Goal: Information Seeking & Learning: Compare options

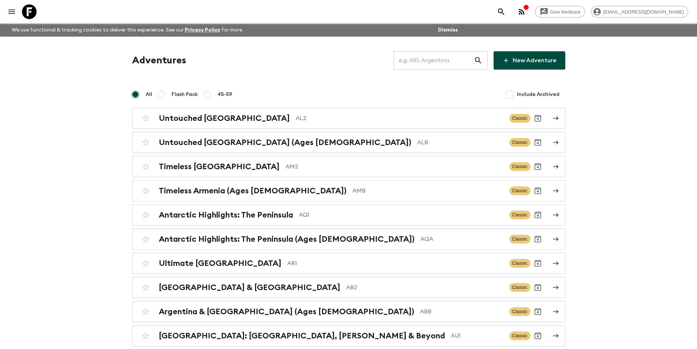
click at [437, 61] on input "text" at bounding box center [434, 60] width 80 height 20
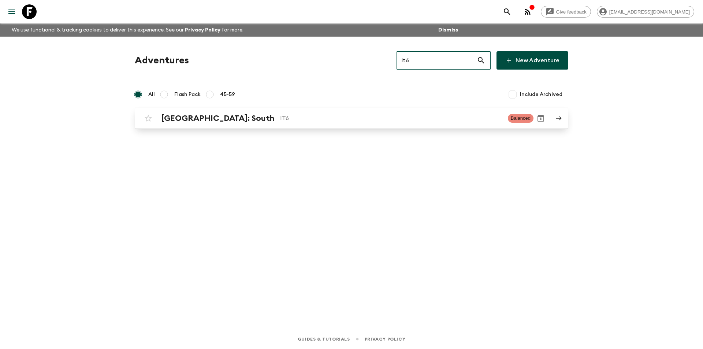
type input "it6"
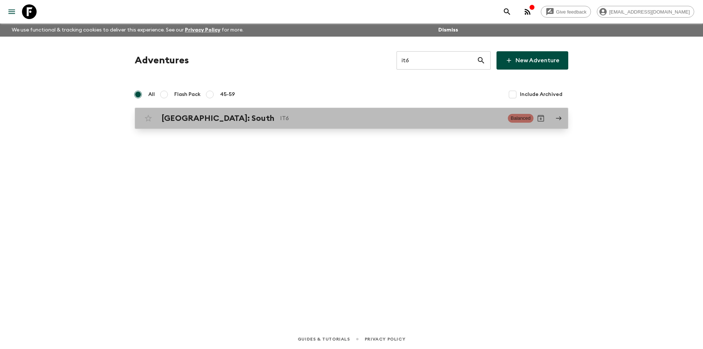
click at [294, 125] on div "[GEOGRAPHIC_DATA]: South IT6 Balanced" at bounding box center [337, 118] width 392 height 15
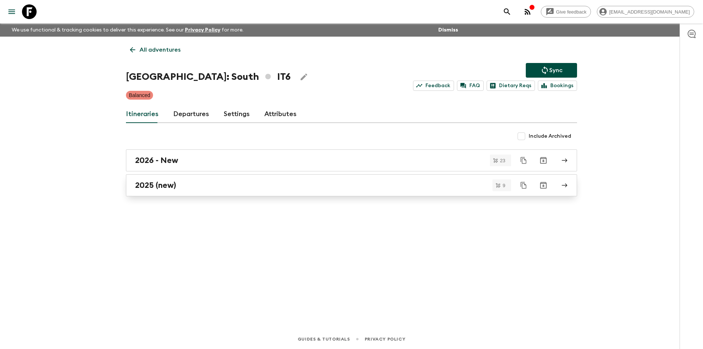
click at [265, 186] on div "2025 (new)" at bounding box center [344, 185] width 419 height 10
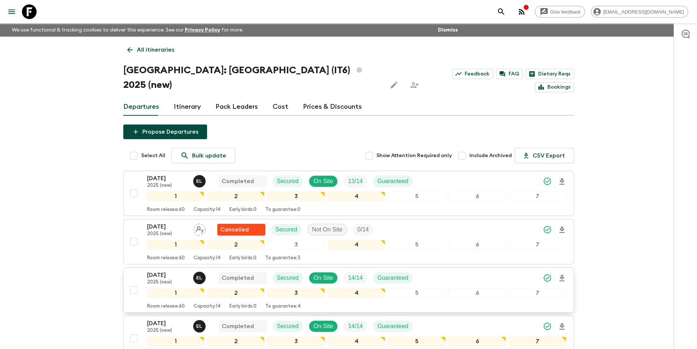
scroll to position [183, 0]
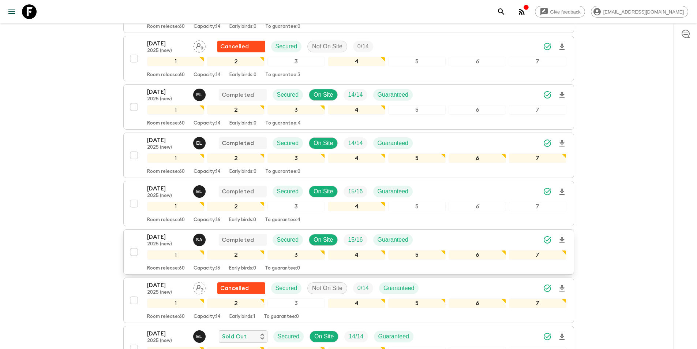
click at [161, 241] on p "2025 (new)" at bounding box center [167, 244] width 40 height 6
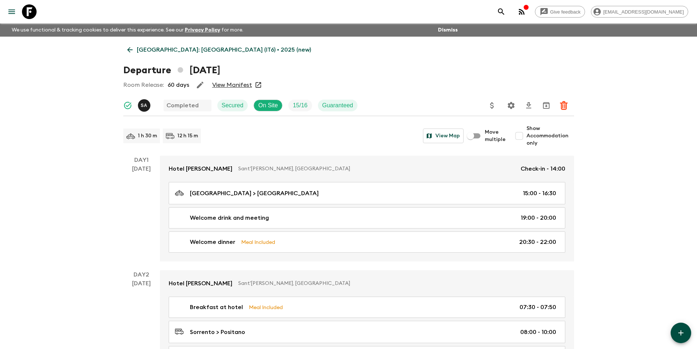
click at [137, 51] on p "[GEOGRAPHIC_DATA]: [GEOGRAPHIC_DATA] (IT6) • 2025 (new)" at bounding box center [224, 49] width 174 height 9
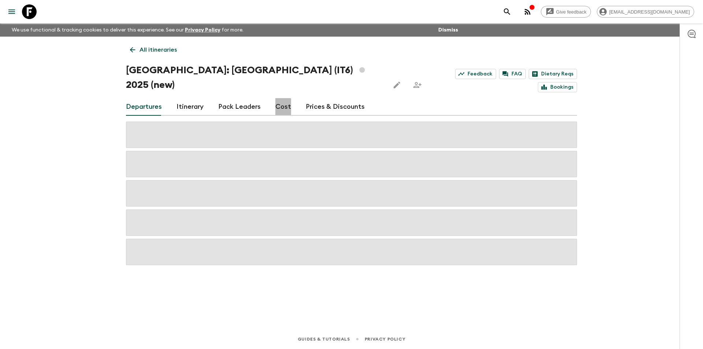
click at [278, 98] on link "Cost" at bounding box center [283, 107] width 16 height 18
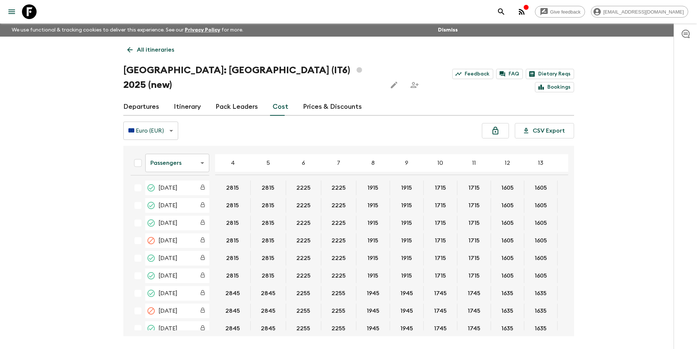
click at [180, 145] on body "Give feedback [EMAIL_ADDRESS][DOMAIN_NAME] We use functional & tracking cookies…" at bounding box center [348, 188] width 697 height 376
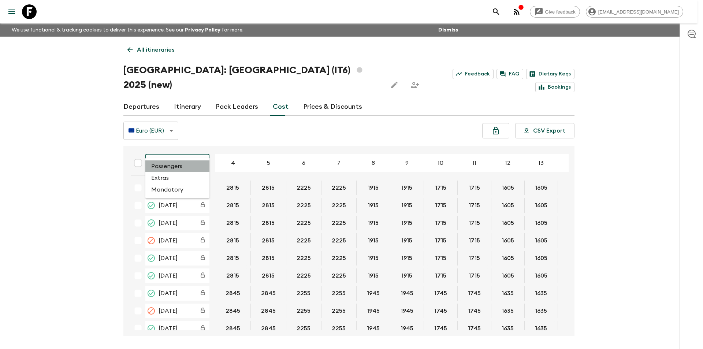
click at [185, 164] on li "Passengers" at bounding box center [177, 166] width 64 height 12
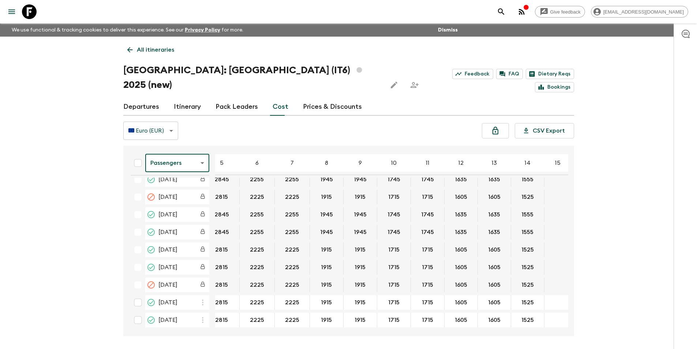
scroll to position [152, 49]
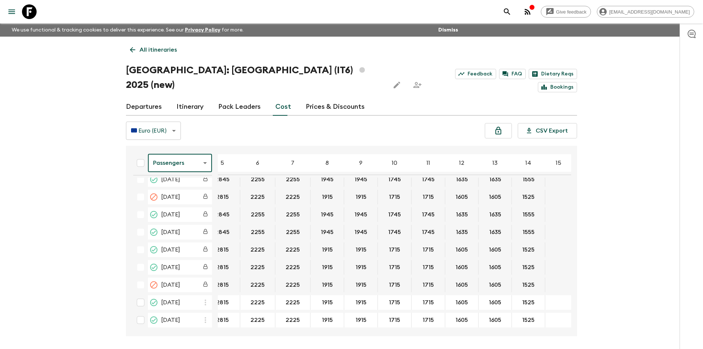
click at [171, 149] on body "Give feedback [EMAIL_ADDRESS][DOMAIN_NAME] We use functional & tracking cookies…" at bounding box center [351, 188] width 703 height 376
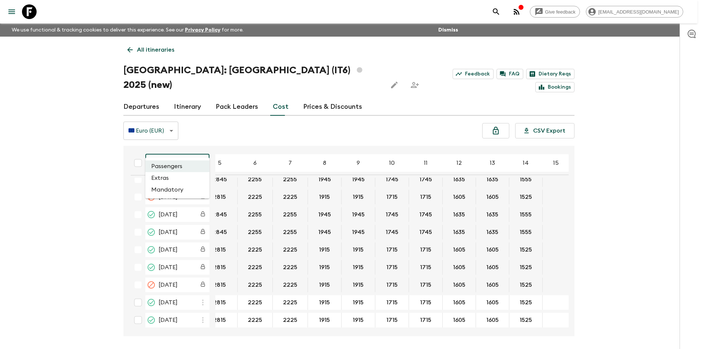
click at [170, 178] on li "Extras" at bounding box center [177, 178] width 64 height 12
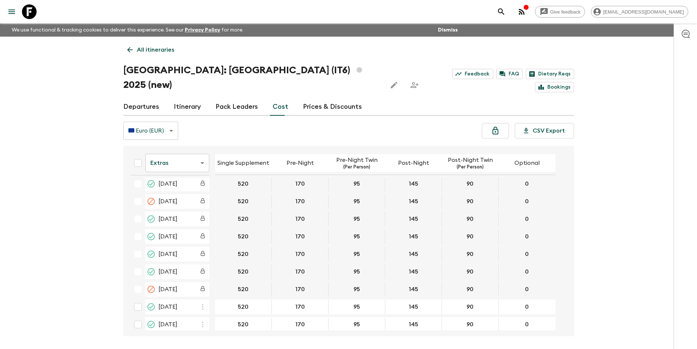
scroll to position [149, 0]
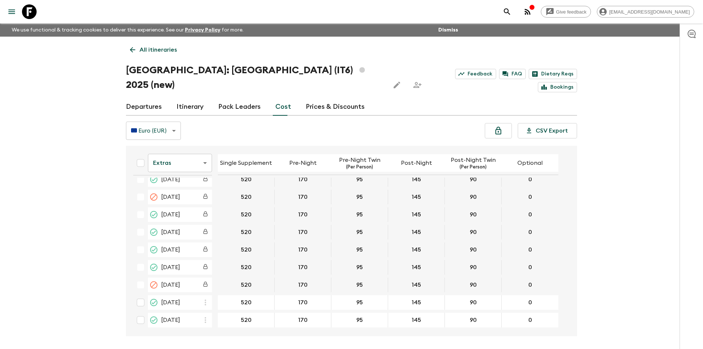
click at [173, 149] on body "Give feedback [EMAIL_ADDRESS][DOMAIN_NAME] We use functional & tracking cookies…" at bounding box center [351, 188] width 703 height 376
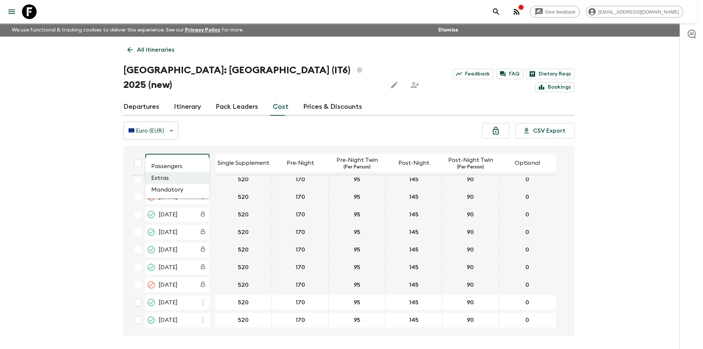
click at [171, 168] on li "Passengers" at bounding box center [177, 166] width 64 height 12
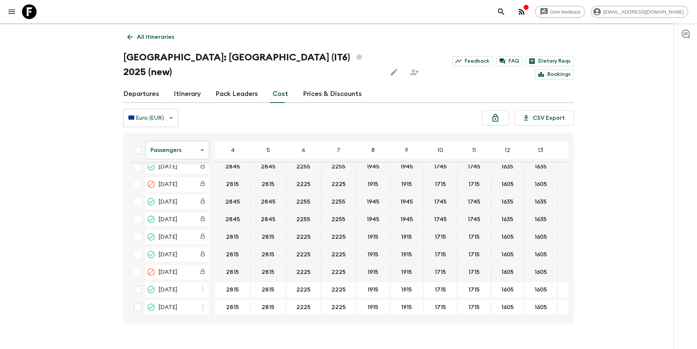
scroll to position [152, 52]
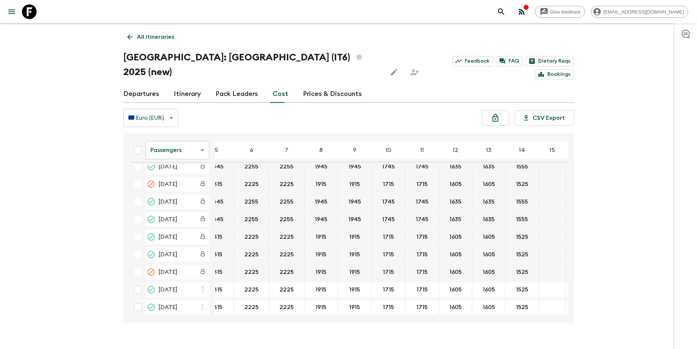
click at [38, 16] on div at bounding box center [24, 11] width 31 height 20
drag, startPoint x: 27, startPoint y: 14, endPoint x: 20, endPoint y: 30, distance: 16.6
click at [27, 14] on icon at bounding box center [29, 11] width 15 height 15
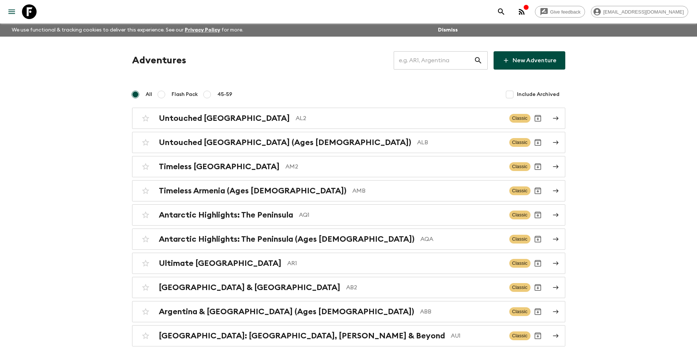
click at [421, 67] on input "text" at bounding box center [434, 60] width 80 height 20
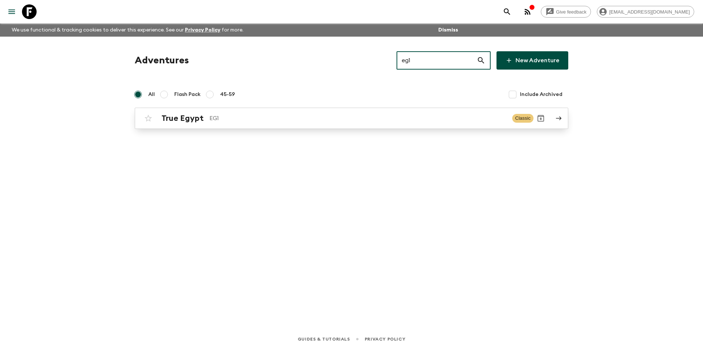
type input "eg1"
click at [301, 115] on p "EG1" at bounding box center [357, 118] width 297 height 9
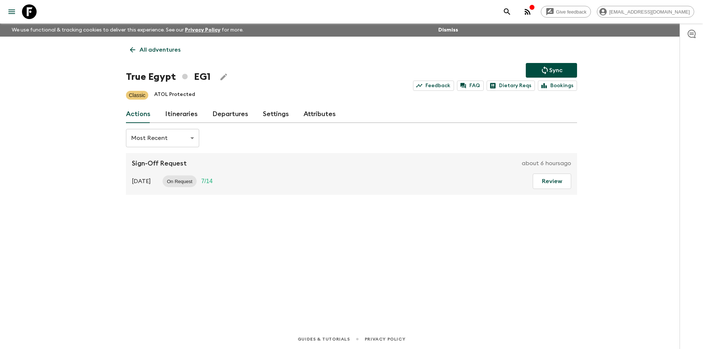
click at [188, 121] on link "Itineraries" at bounding box center [181, 114] width 33 height 18
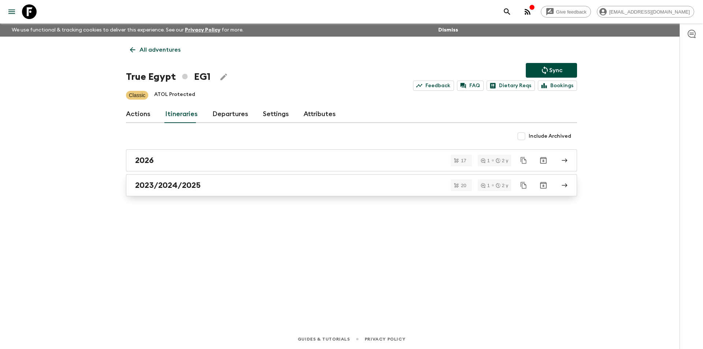
click at [231, 182] on div "2023/2024/2025" at bounding box center [344, 185] width 419 height 10
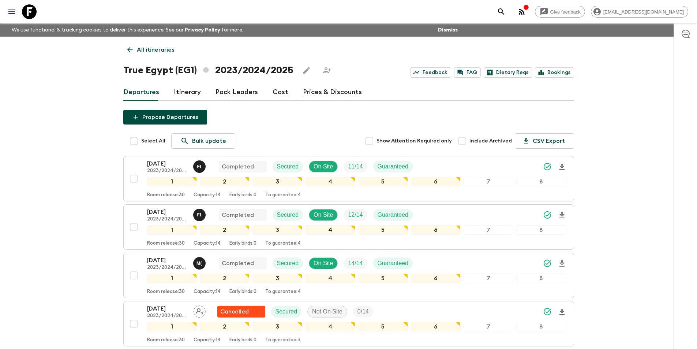
scroll to position [456, 0]
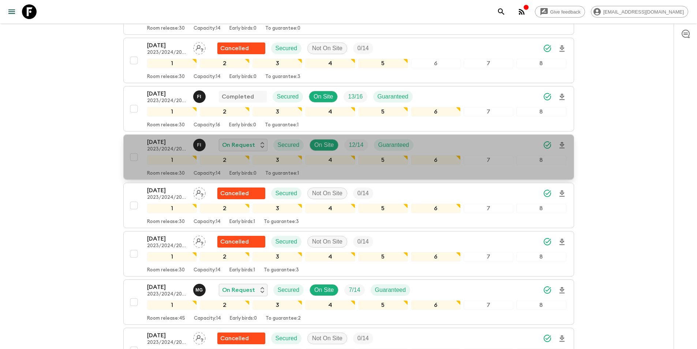
click at [156, 138] on p "[DATE]" at bounding box center [167, 142] width 40 height 9
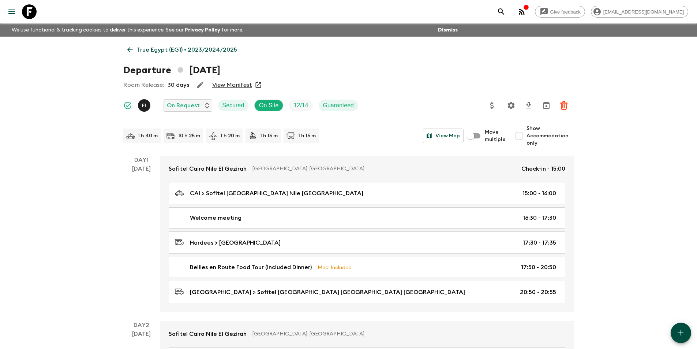
click at [126, 52] on icon at bounding box center [130, 50] width 8 height 8
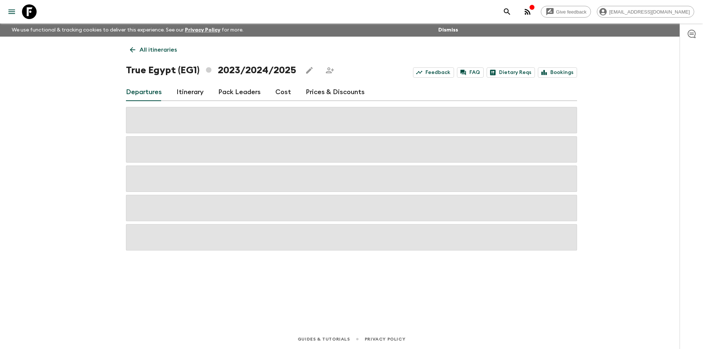
click at [281, 92] on link "Cost" at bounding box center [283, 92] width 16 height 18
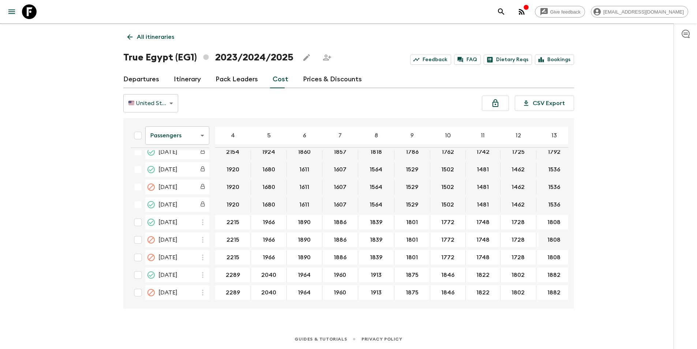
scroll to position [1671, 0]
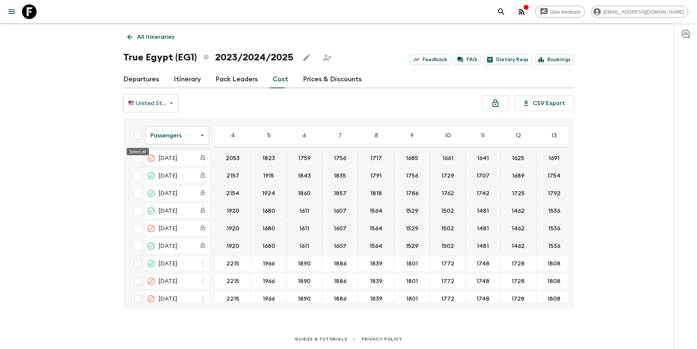
click at [179, 135] on body "Give feedback [EMAIL_ADDRESS][DOMAIN_NAME] We use functional & tracking cookies…" at bounding box center [348, 168] width 697 height 362
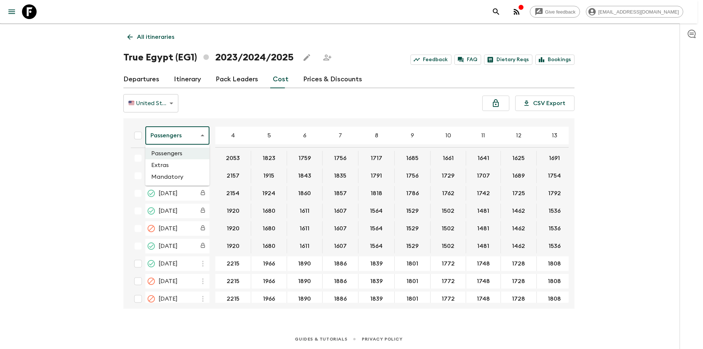
click at [185, 167] on li "Extras" at bounding box center [177, 165] width 64 height 12
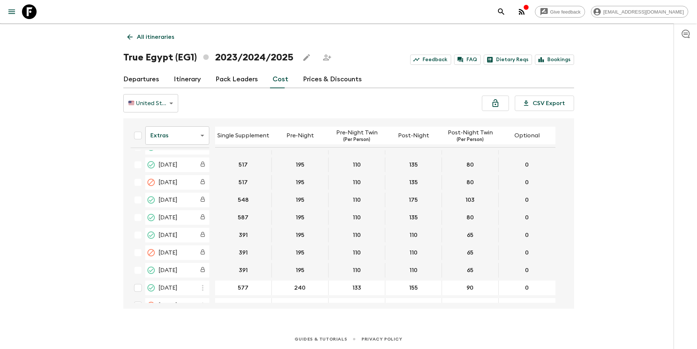
scroll to position [1818, 0]
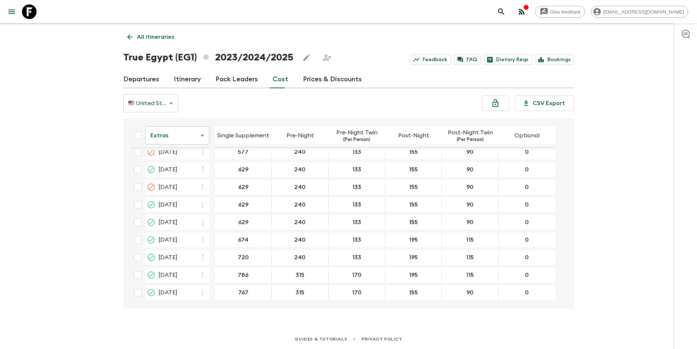
drag, startPoint x: 568, startPoint y: 295, endPoint x: 567, endPoint y: 279, distance: 15.8
click at [567, 279] on div "Extras extrasCost ​ Single Supplement Pre-Night Pre-Night Twin (Per Person) Pos…" at bounding box center [348, 213] width 451 height 190
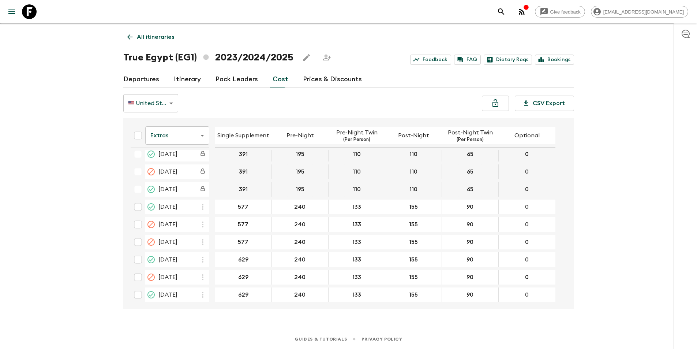
scroll to position [1716, 0]
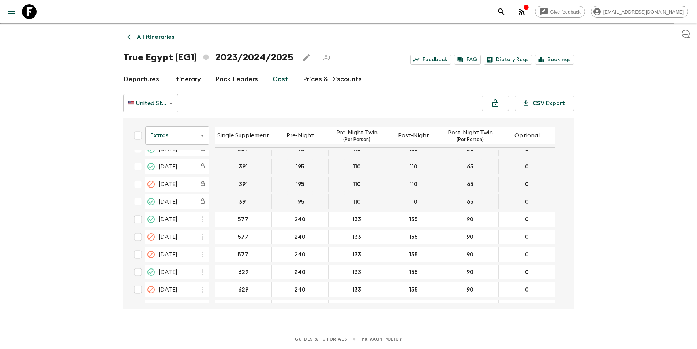
click at [183, 139] on body "Give feedback [EMAIL_ADDRESS][DOMAIN_NAME] We use functional & tracking cookies…" at bounding box center [348, 168] width 697 height 362
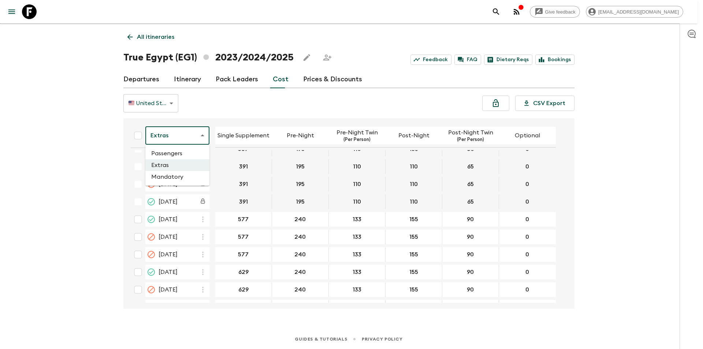
click at [185, 175] on li "Mandatory" at bounding box center [177, 177] width 64 height 12
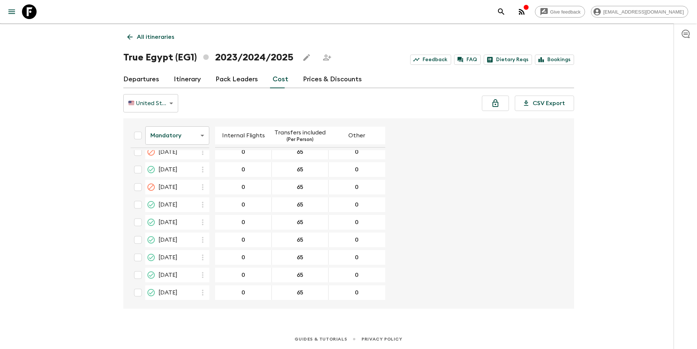
scroll to position [1635, 0]
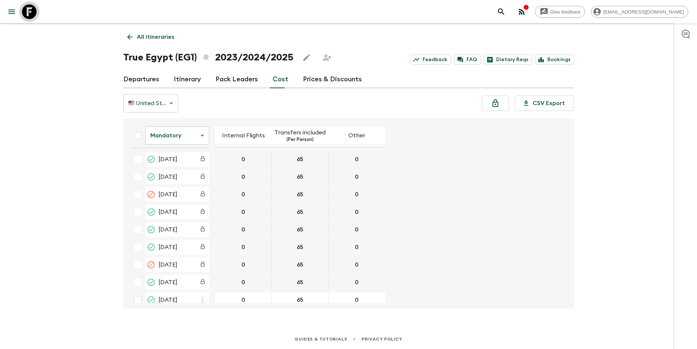
click at [31, 17] on icon at bounding box center [29, 11] width 15 height 15
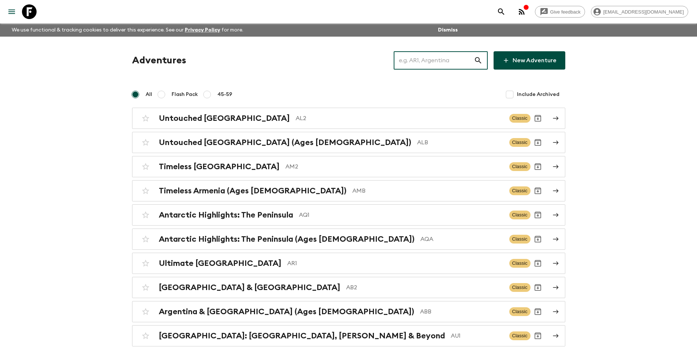
click at [425, 68] on input "text" at bounding box center [434, 60] width 80 height 20
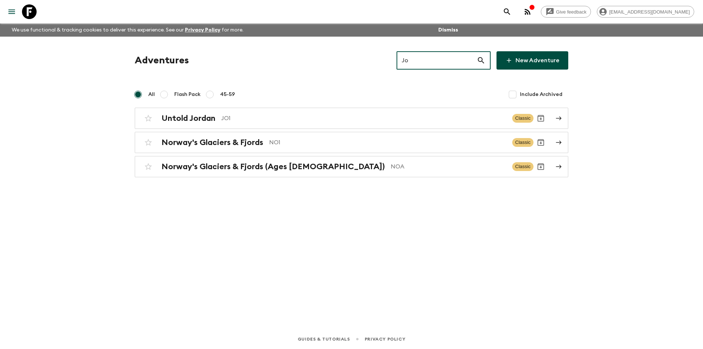
type input "Jo1"
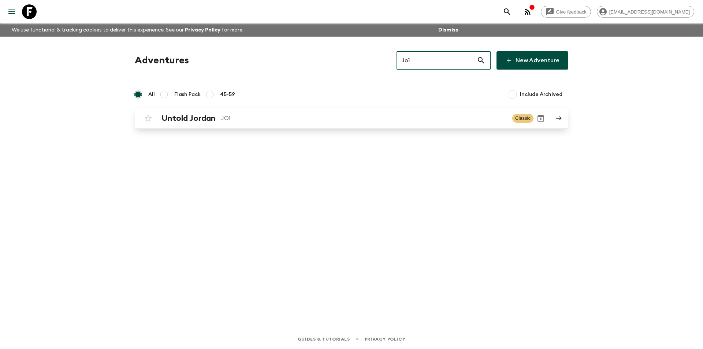
click at [397, 119] on p "JO1" at bounding box center [363, 118] width 285 height 9
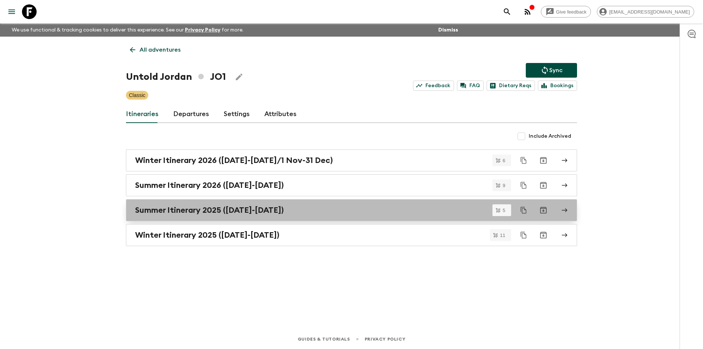
click at [317, 215] on link "Summer Itinerary 2025 ([DATE]-[DATE])" at bounding box center [351, 210] width 451 height 22
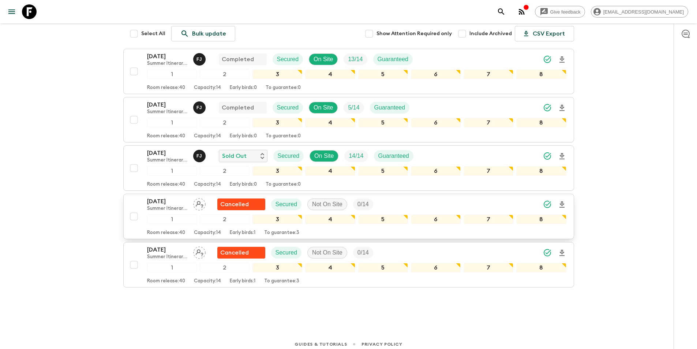
scroll to position [127, 0]
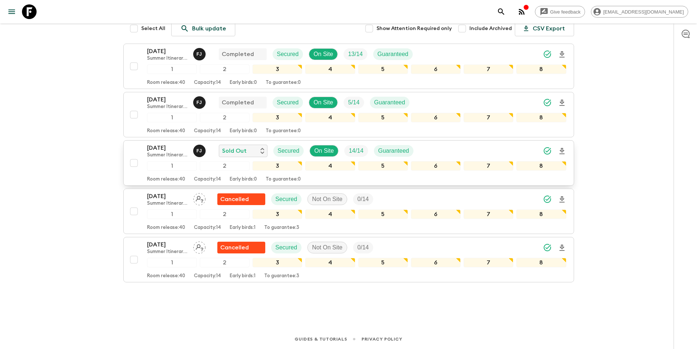
click at [156, 156] on p "Summer Itinerary 2025 ([DATE]-[DATE])" at bounding box center [167, 155] width 40 height 6
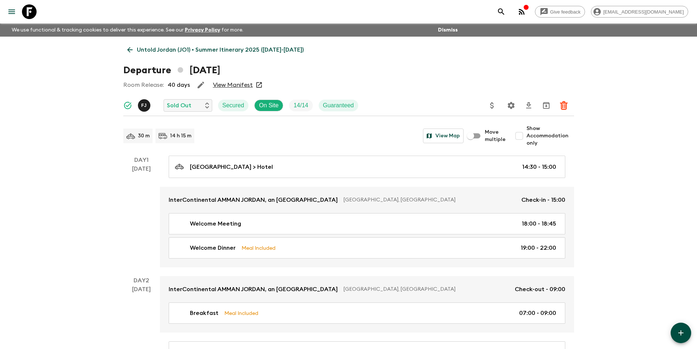
click at [133, 50] on icon at bounding box center [130, 50] width 8 height 8
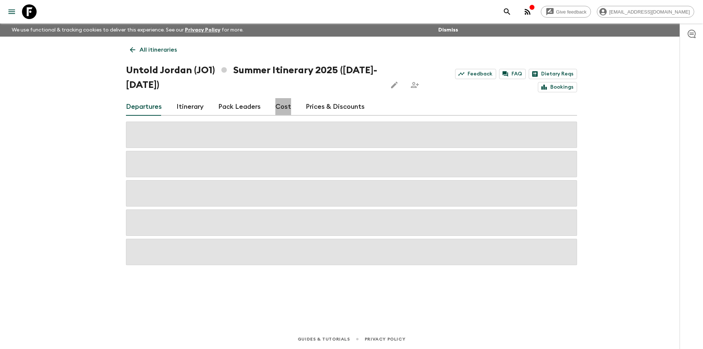
click at [281, 107] on link "Cost" at bounding box center [283, 107] width 16 height 18
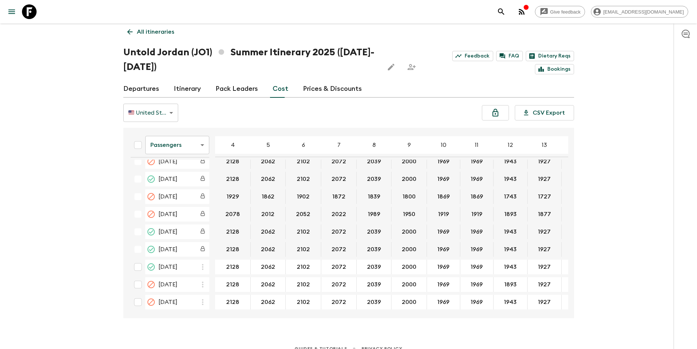
scroll to position [27, 0]
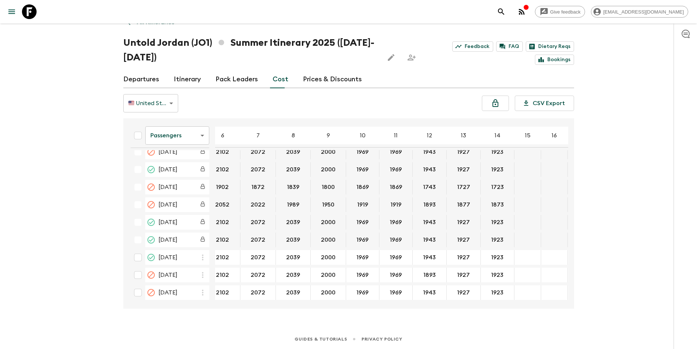
scroll to position [784, 100]
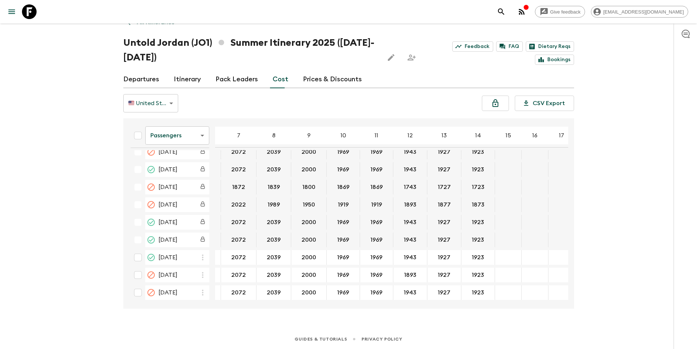
click at [186, 137] on body "Give feedback [EMAIL_ADDRESS][DOMAIN_NAME] We use functional & tracking cookies…" at bounding box center [348, 161] width 697 height 376
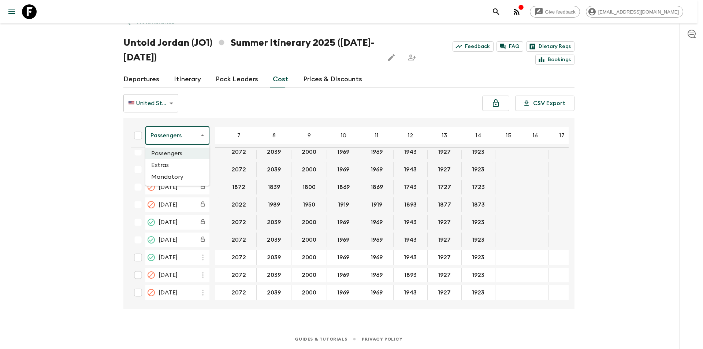
click at [183, 168] on li "Extras" at bounding box center [177, 165] width 64 height 12
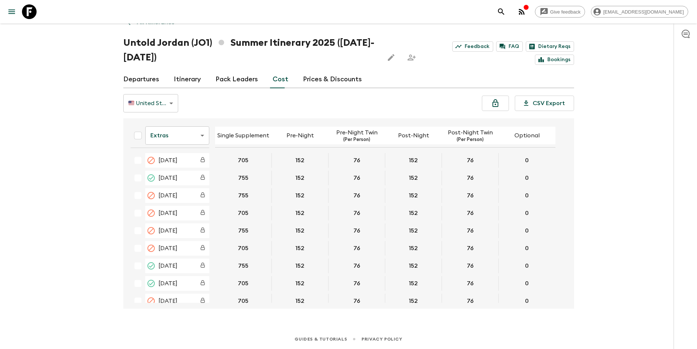
scroll to position [781, 0]
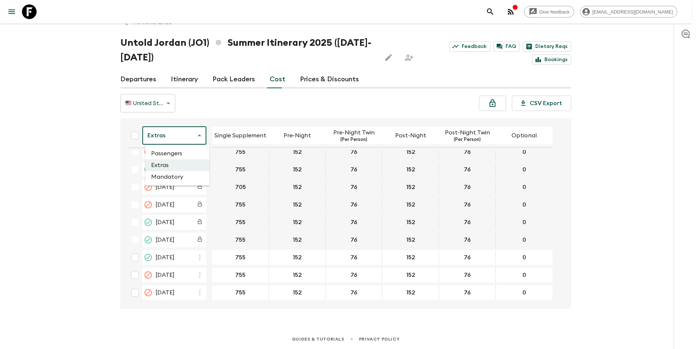
click at [168, 141] on body "Give feedback [EMAIL_ADDRESS][DOMAIN_NAME] We use functional & tracking cookies…" at bounding box center [348, 161] width 697 height 376
click at [175, 178] on li "Mandatory" at bounding box center [177, 177] width 64 height 12
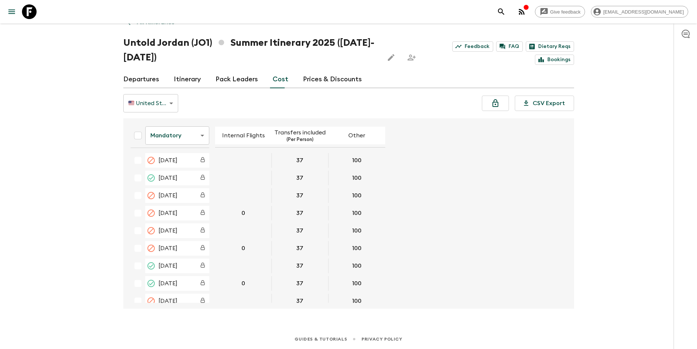
scroll to position [781, 0]
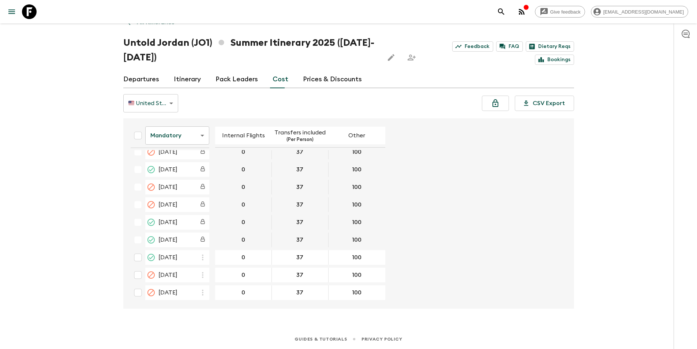
click at [34, 13] on icon at bounding box center [29, 11] width 15 height 15
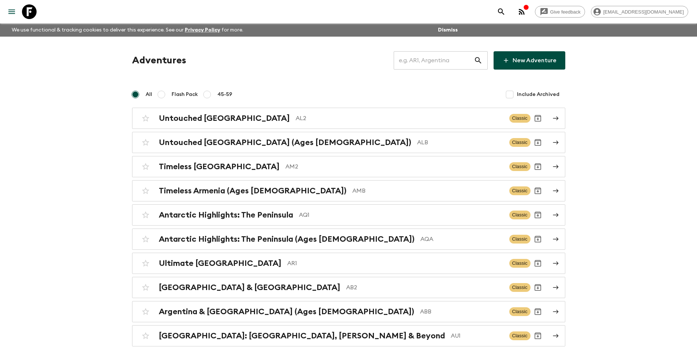
click at [434, 63] on input "text" at bounding box center [434, 60] width 80 height 20
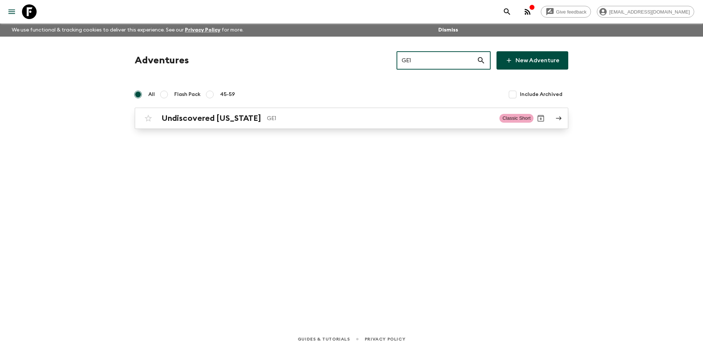
type input "GE1"
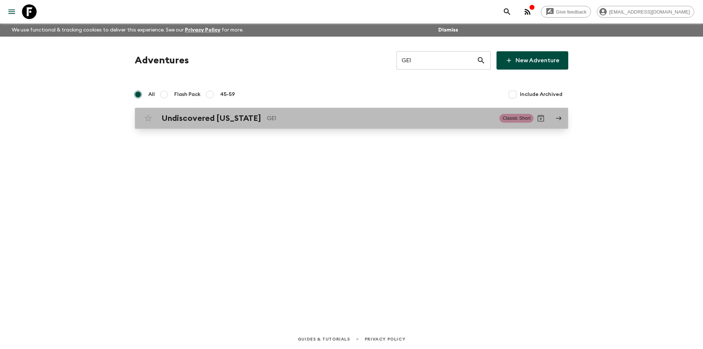
click at [320, 109] on link "Undiscovered [US_STATE] GE1 Classic Short" at bounding box center [351, 118] width 433 height 21
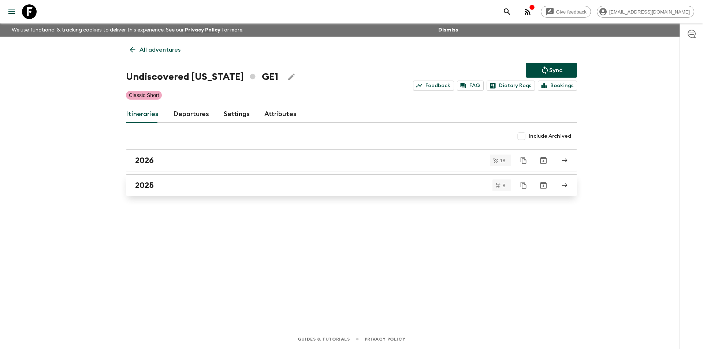
click at [247, 186] on div "2025" at bounding box center [344, 185] width 419 height 10
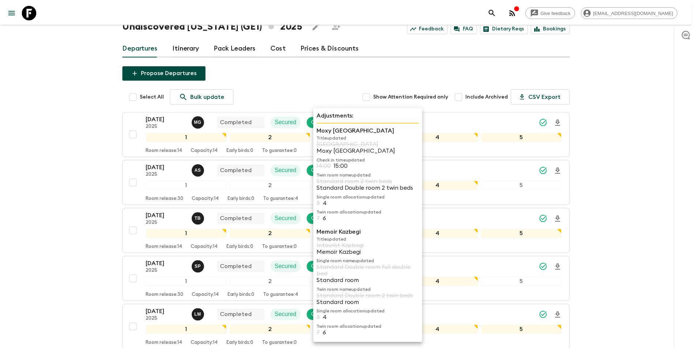
scroll to position [257, 0]
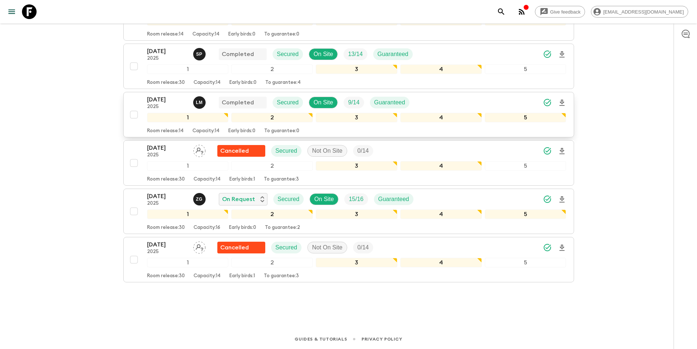
click at [174, 102] on p "[DATE]" at bounding box center [167, 99] width 40 height 9
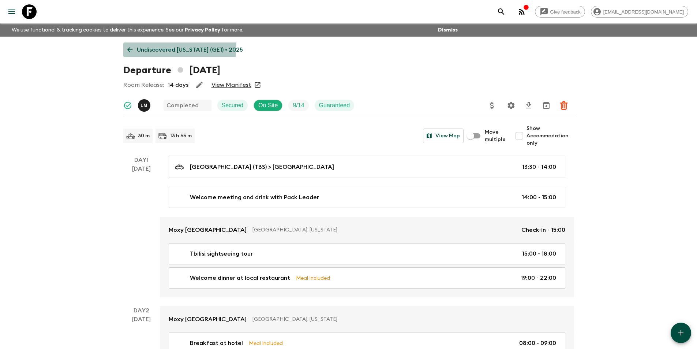
click at [132, 45] on link "Undiscovered [US_STATE] (GE1) • 2025" at bounding box center [185, 49] width 124 height 15
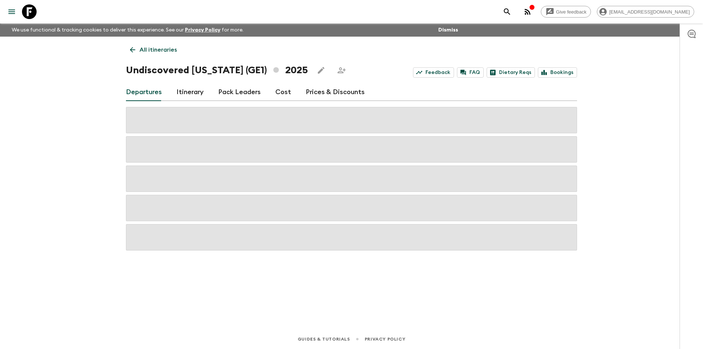
click at [285, 99] on link "Cost" at bounding box center [283, 92] width 16 height 18
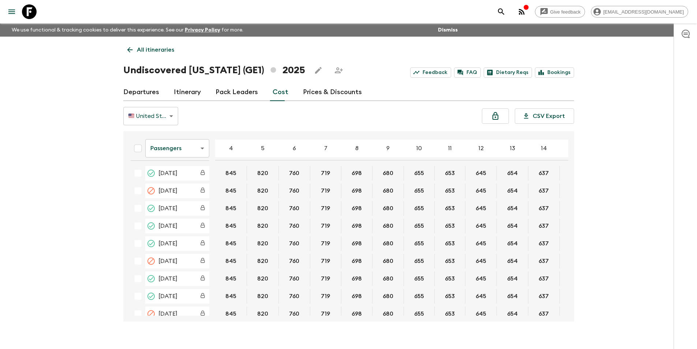
scroll to position [152, 0]
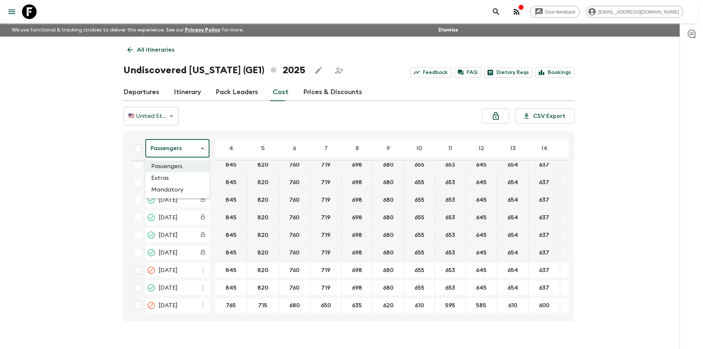
click at [181, 153] on body "Give feedback [EMAIL_ADDRESS][DOMAIN_NAME] We use functional & tracking cookies…" at bounding box center [351, 181] width 703 height 362
click at [175, 176] on li "Extras" at bounding box center [177, 178] width 64 height 12
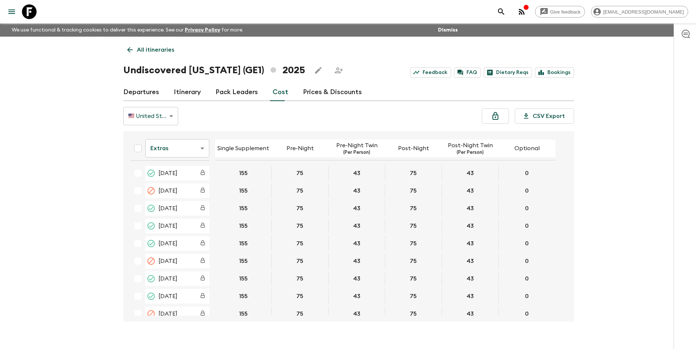
scroll to position [149, 0]
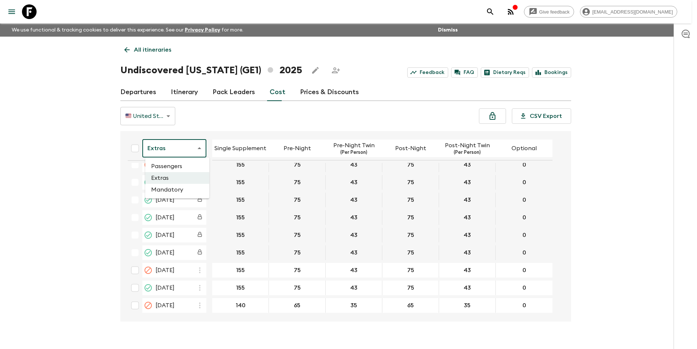
click at [184, 150] on body "Give feedback [EMAIL_ADDRESS][DOMAIN_NAME] We use functional & tracking cookies…" at bounding box center [348, 181] width 697 height 362
click at [179, 187] on li "Mandatory" at bounding box center [177, 190] width 64 height 12
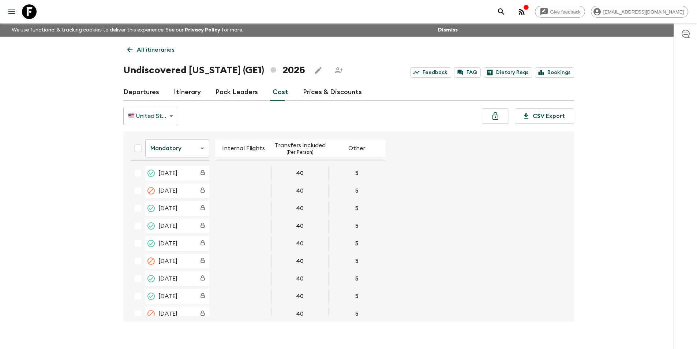
scroll to position [149, 0]
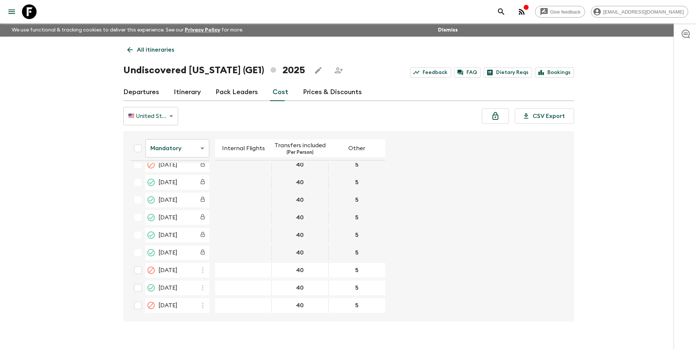
drag, startPoint x: 1, startPoint y: 206, endPoint x: 1, endPoint y: 224, distance: 18.7
click at [1, 224] on div "Give feedback [EMAIL_ADDRESS][DOMAIN_NAME] We use functional & tracking cookies…" at bounding box center [348, 181] width 697 height 362
click at [26, 8] on icon at bounding box center [29, 11] width 15 height 15
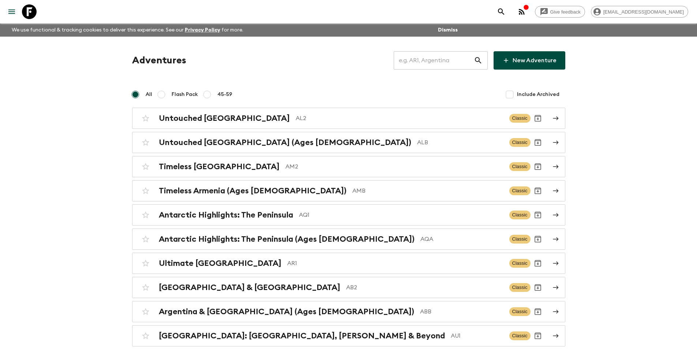
click at [417, 64] on input "text" at bounding box center [434, 60] width 80 height 20
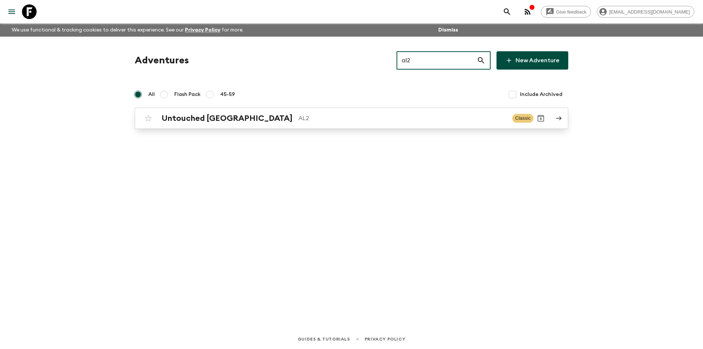
type input "al2"
click at [347, 122] on p "AL2" at bounding box center [402, 118] width 208 height 9
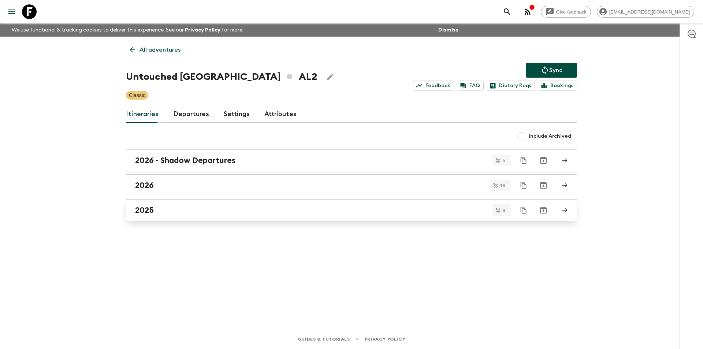
click at [204, 215] on link "2025" at bounding box center [351, 210] width 451 height 22
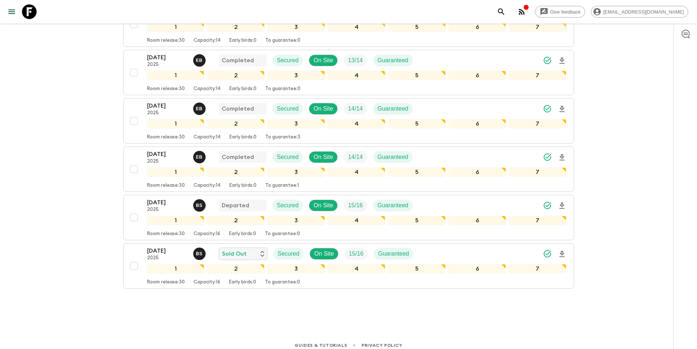
scroll to position [306, 0]
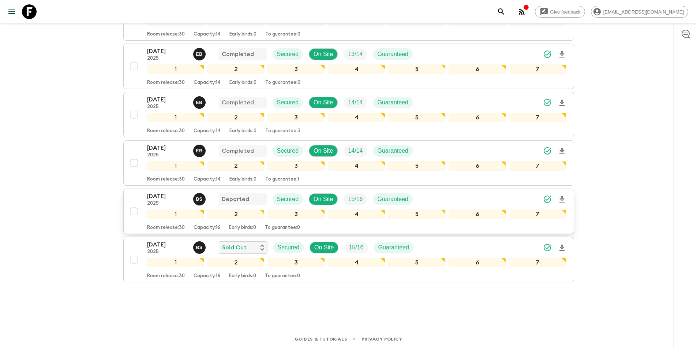
click at [156, 201] on p "2025" at bounding box center [167, 204] width 40 height 6
click at [156, 201] on div "All itineraries Untouched [GEOGRAPHIC_DATA] (AL2) 2025 Feedback FAQ Dietary Req…" at bounding box center [349, 20] width 469 height 578
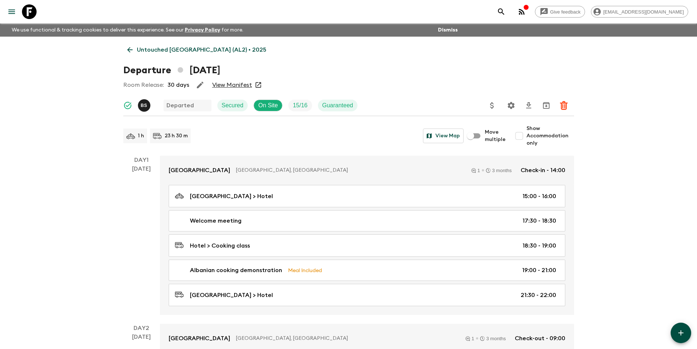
click at [134, 46] on link "Untouched [GEOGRAPHIC_DATA] (AL2) • 2025" at bounding box center [196, 49] width 147 height 15
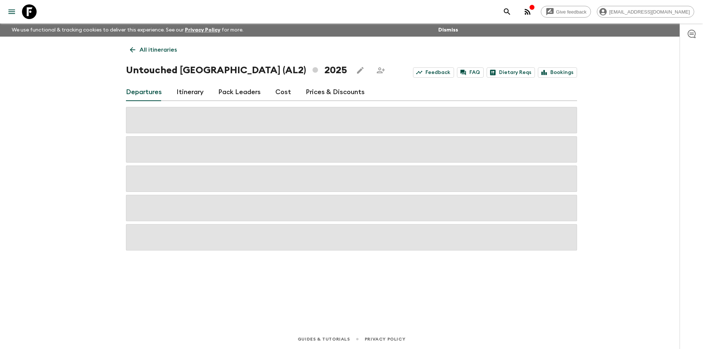
click at [281, 93] on link "Cost" at bounding box center [283, 92] width 16 height 18
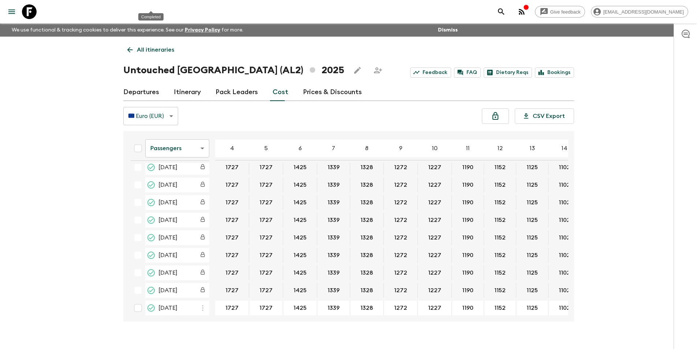
scroll to position [257, 0]
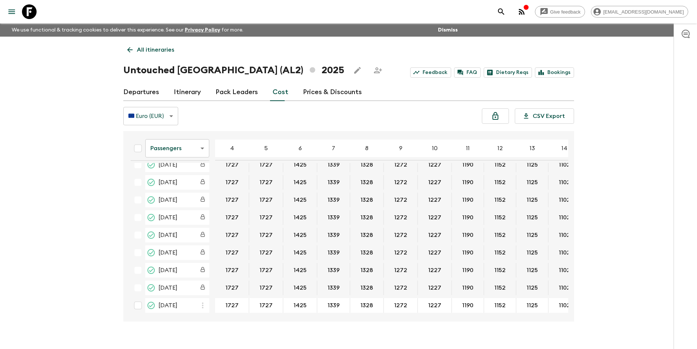
click at [468, 316] on div "Passengers passengersCost ​ 4 5 6 7 8 9 10 11 12 13 14 15 16 17 18 [DATE] 1727 …" at bounding box center [348, 226] width 451 height 190
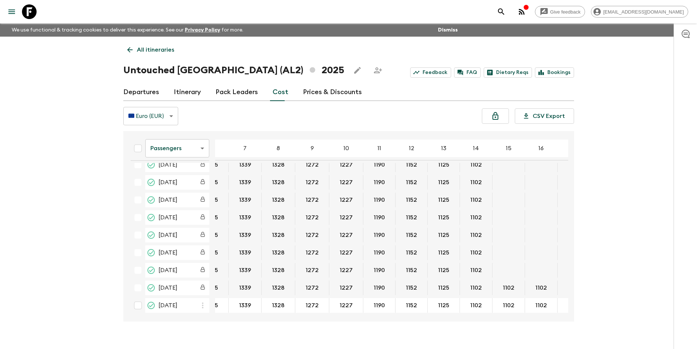
scroll to position [257, 90]
click at [158, 145] on body "Give feedback [EMAIL_ADDRESS][DOMAIN_NAME] We use functional & tracking cookies…" at bounding box center [348, 181] width 697 height 362
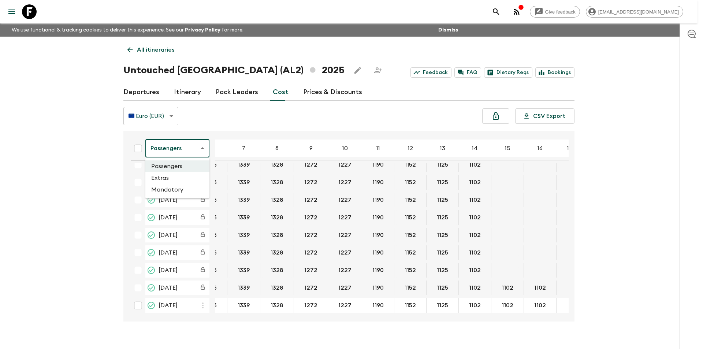
click at [170, 175] on li "Extras" at bounding box center [177, 178] width 64 height 12
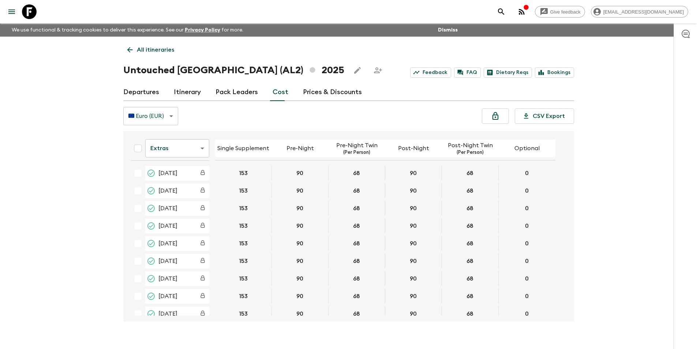
scroll to position [254, 0]
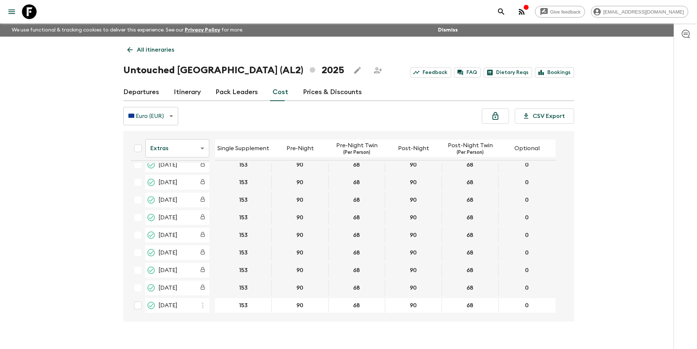
click at [171, 151] on body "Give feedback [EMAIL_ADDRESS][DOMAIN_NAME] We use functional & tracking cookies…" at bounding box center [348, 181] width 697 height 362
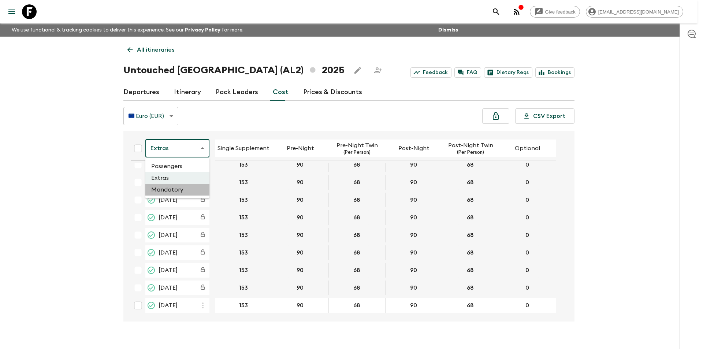
click at [172, 190] on li "Mandatory" at bounding box center [177, 190] width 64 height 12
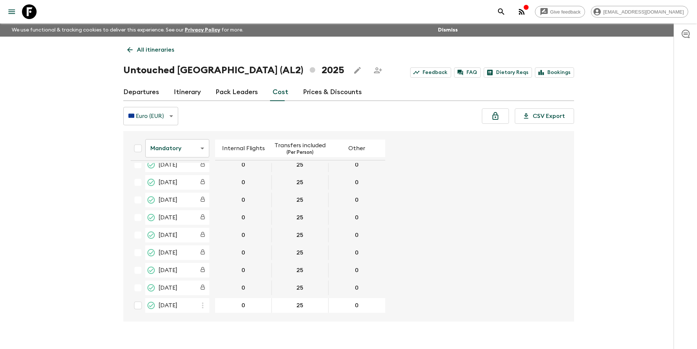
scroll to position [13, 0]
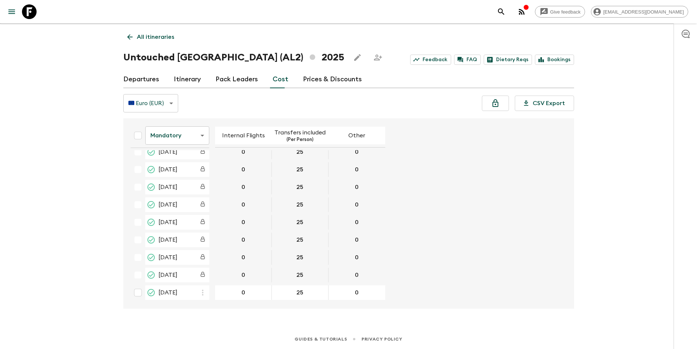
click at [35, 16] on icon at bounding box center [29, 11] width 15 height 15
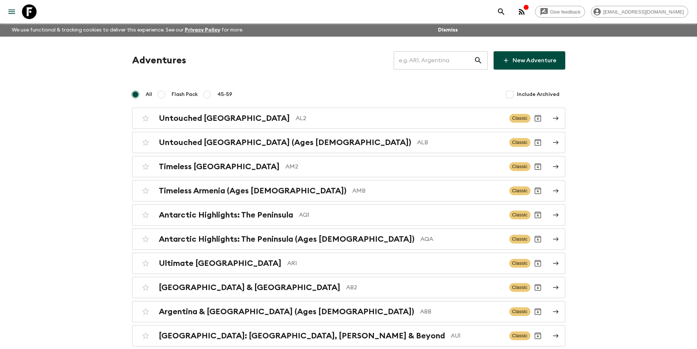
click at [426, 60] on input "text" at bounding box center [434, 60] width 80 height 20
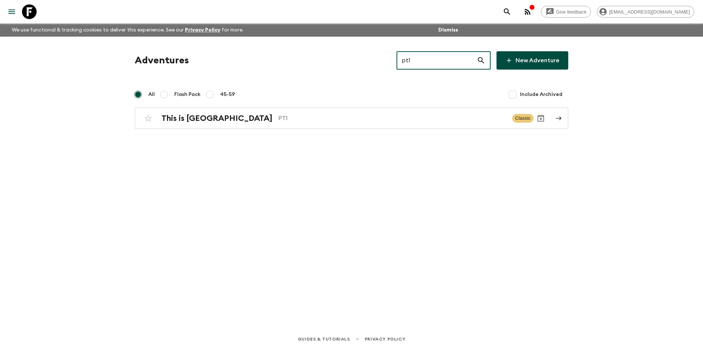
type input "pt1"
click at [282, 143] on div "Adventures pt1 ​ New Adventure All Flash Pack 45-59 Include Archived This is Po…" at bounding box center [351, 173] width 469 height 272
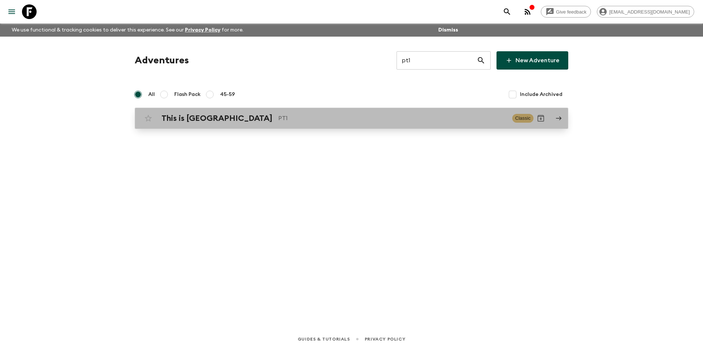
click at [282, 123] on div "This is Portugal PT1 Classic" at bounding box center [337, 118] width 392 height 15
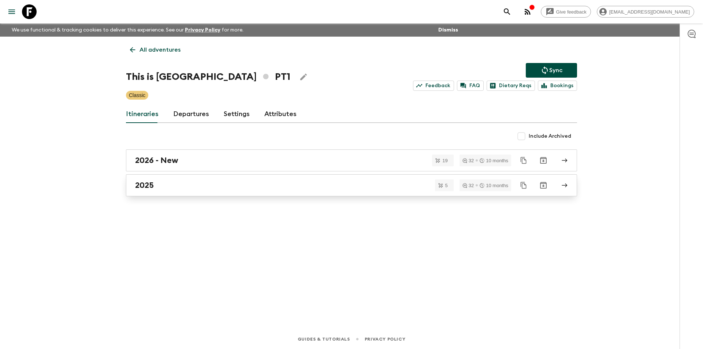
click at [218, 184] on div "2025" at bounding box center [344, 185] width 419 height 10
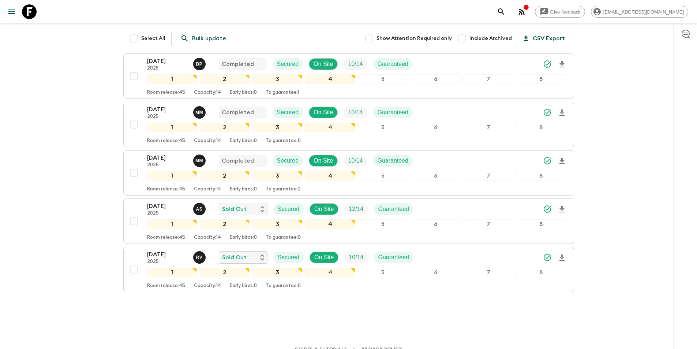
scroll to position [112, 0]
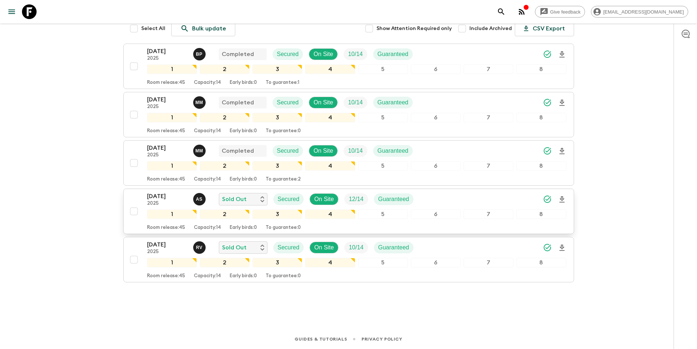
click at [150, 199] on p "[DATE]" at bounding box center [167, 196] width 40 height 9
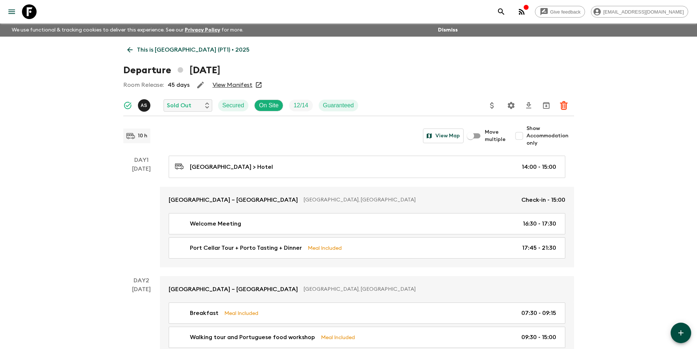
drag, startPoint x: 224, startPoint y: 84, endPoint x: 223, endPoint y: 88, distance: 4.1
click at [143, 49] on p "This is [GEOGRAPHIC_DATA] (PT1) • 2025" at bounding box center [193, 49] width 113 height 9
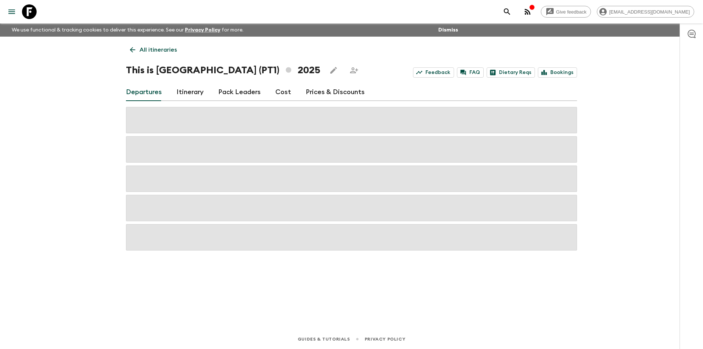
click at [283, 93] on link "Cost" at bounding box center [283, 92] width 16 height 18
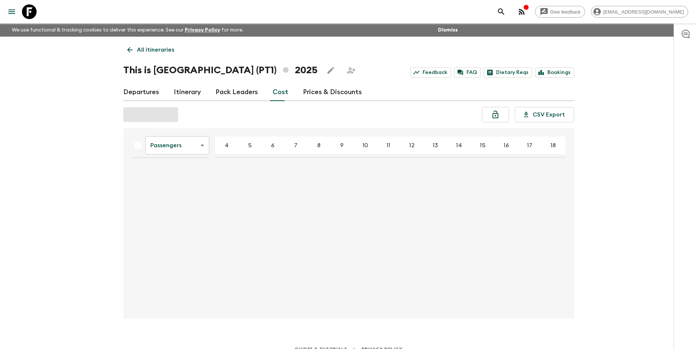
click at [183, 134] on th "Passengers passengersCost ​" at bounding box center [170, 147] width 90 height 26
click at [182, 141] on body "Give feedback [EMAIL_ADDRESS][DOMAIN_NAME] We use functional & tracking cookies…" at bounding box center [351, 179] width 703 height 359
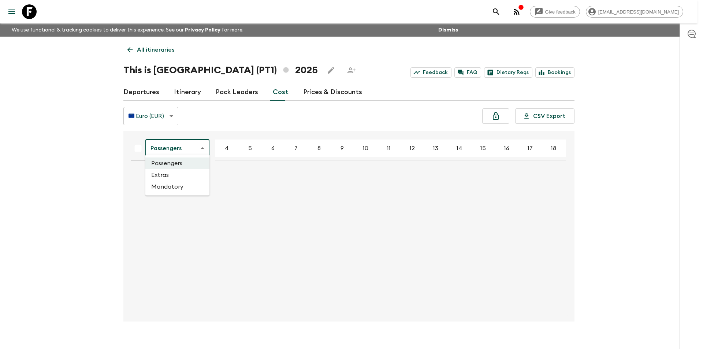
click at [184, 187] on li "Mandatory" at bounding box center [177, 187] width 64 height 12
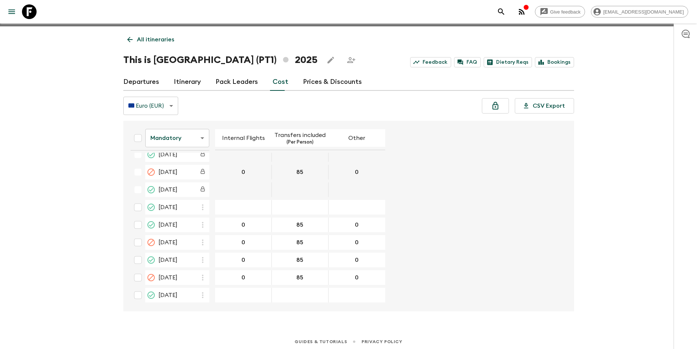
scroll to position [13, 0]
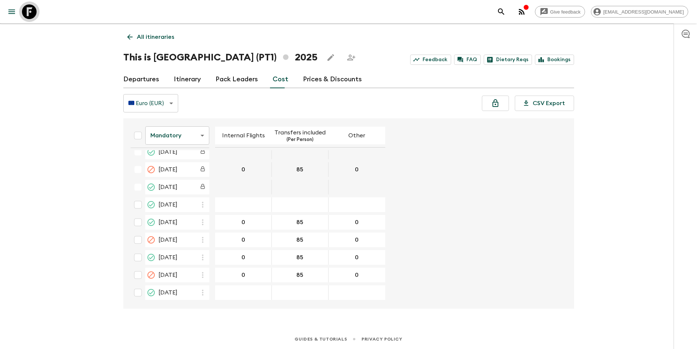
click at [28, 12] on icon at bounding box center [29, 11] width 15 height 15
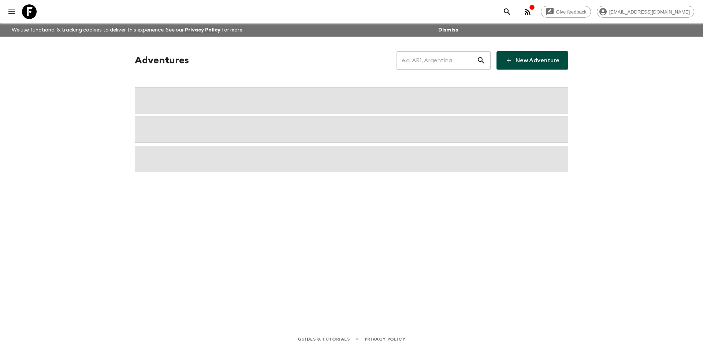
click at [424, 58] on input "text" at bounding box center [436, 60] width 80 height 20
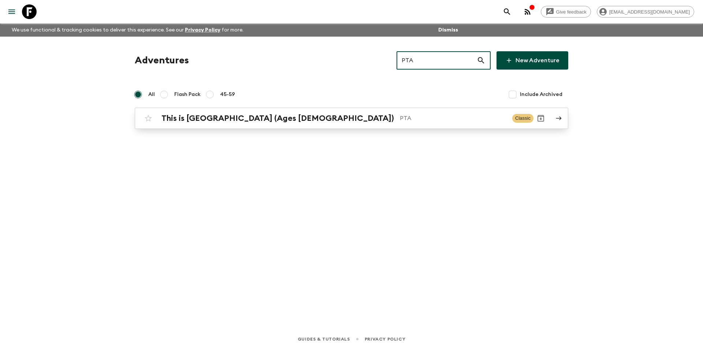
type input "PTA"
click at [400, 114] on p "PTA" at bounding box center [453, 118] width 107 height 9
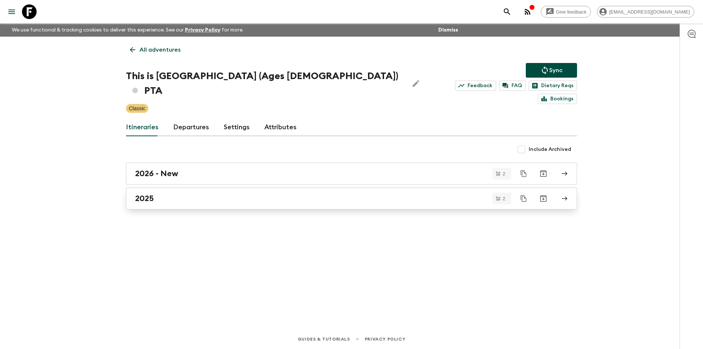
click at [205, 194] on div "2025" at bounding box center [344, 199] width 419 height 10
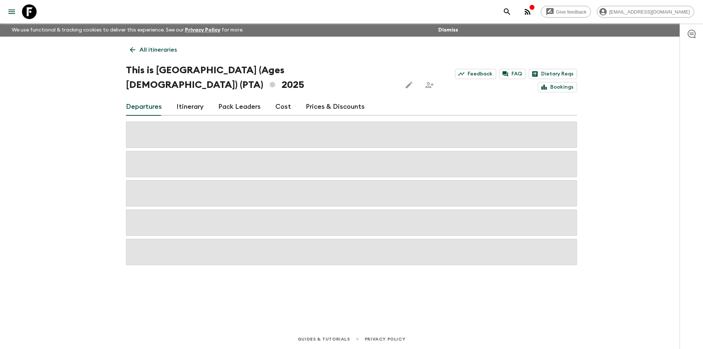
click at [276, 98] on link "Cost" at bounding box center [283, 107] width 16 height 18
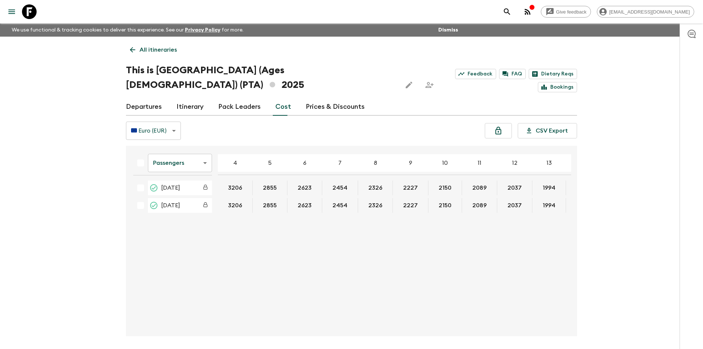
click at [179, 153] on body "Give feedback [EMAIL_ADDRESS][DOMAIN_NAME] We use functional & tracking cookies…" at bounding box center [351, 188] width 703 height 376
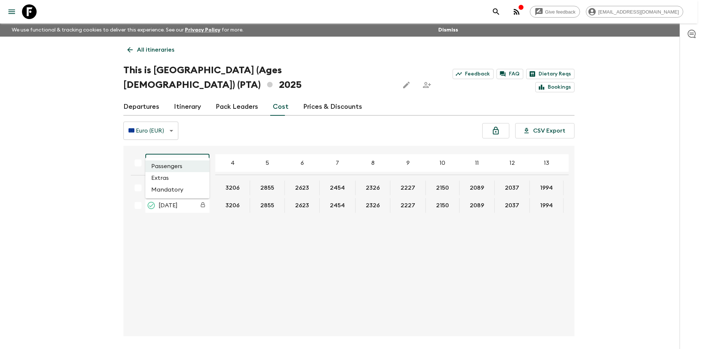
click at [180, 179] on li "Extras" at bounding box center [177, 178] width 64 height 12
